Goal: Information Seeking & Learning: Learn about a topic

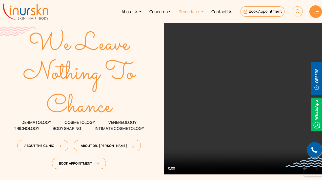
click at [202, 11] on link "Procedures" at bounding box center [191, 11] width 33 height 19
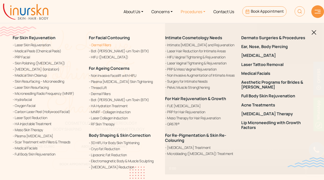
click at [105, 45] on link "Dermal Fillers" at bounding box center [124, 44] width 70 height 5
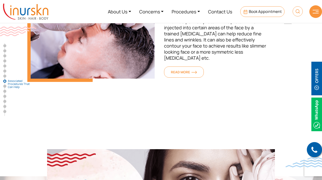
scroll to position [1877, 0]
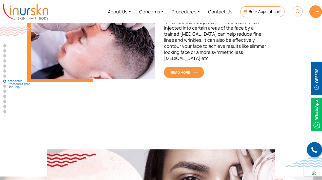
click at [194, 70] on span "READ MORE" at bounding box center [184, 72] width 26 height 5
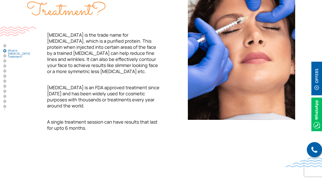
scroll to position [227, 0]
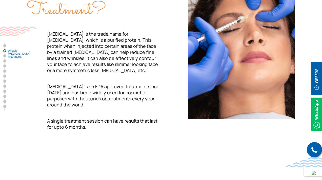
click at [316, 83] on img at bounding box center [316, 79] width 11 height 34
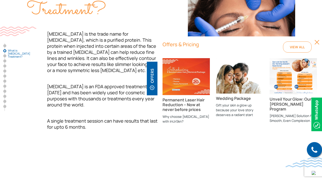
click at [316, 43] on img at bounding box center [316, 42] width 5 height 5
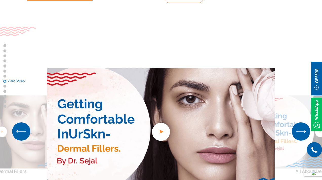
scroll to position [1617, 0]
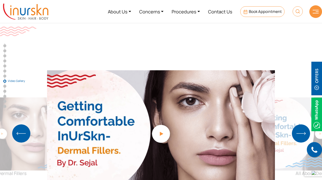
click at [298, 125] on img "Next slide" at bounding box center [301, 134] width 18 height 18
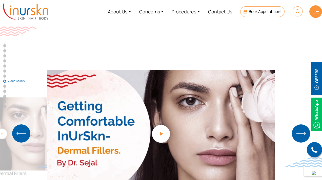
scroll to position [1596, 0]
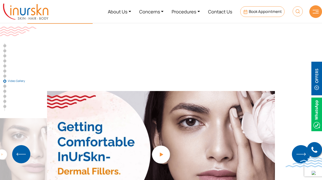
click at [302, 145] on img "Next slide" at bounding box center [301, 154] width 18 height 18
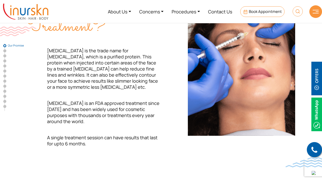
scroll to position [0, 0]
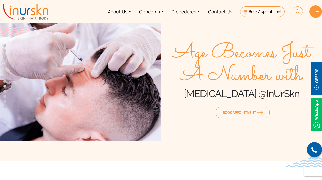
click at [31, 16] on img at bounding box center [25, 12] width 45 height 16
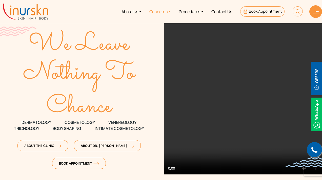
click at [168, 12] on link "Concerns" at bounding box center [159, 11] width 29 height 19
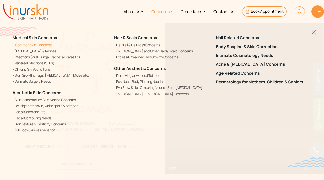
click at [41, 45] on link "Common Skin Concerns" at bounding box center [60, 44] width 95 height 5
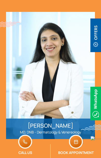
scroll to position [1870, 0]
